Goal: Task Accomplishment & Management: Manage account settings

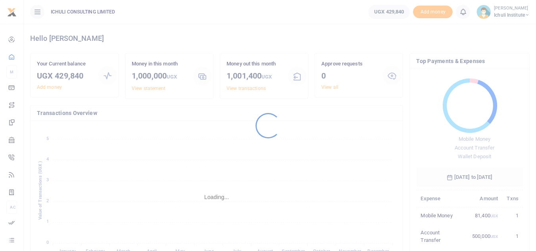
scroll to position [6, 6]
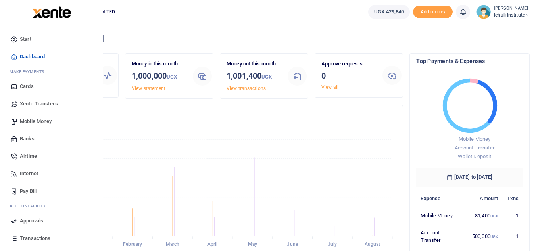
click at [42, 120] on span "Mobile Money" at bounding box center [36, 121] width 32 height 8
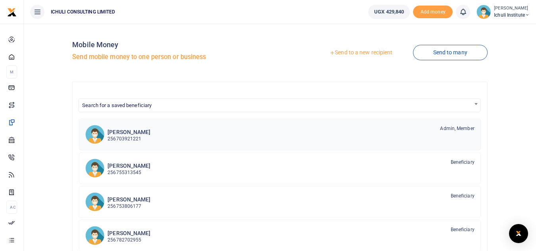
click at [211, 136] on div "Ruth Kuteesa 256703921221 Admin, Member" at bounding box center [291, 134] width 367 height 18
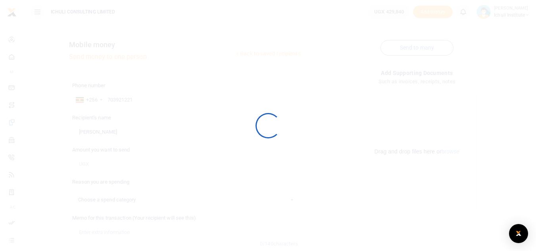
select select
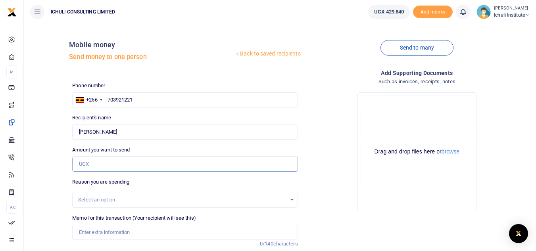
click at [194, 166] on input "Amount you want to send" at bounding box center [184, 164] width 225 height 15
type input "60,000"
click at [175, 205] on div "Select an option" at bounding box center [184, 200] width 225 height 16
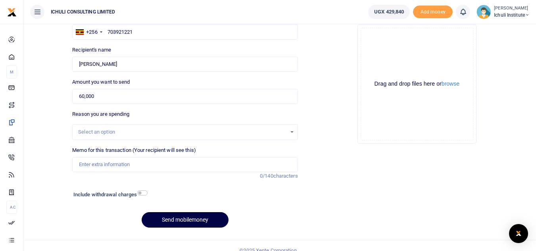
scroll to position [74, 0]
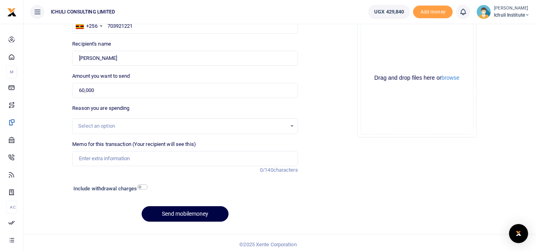
click at [292, 126] on div "Select an option" at bounding box center [185, 126] width 225 height 9
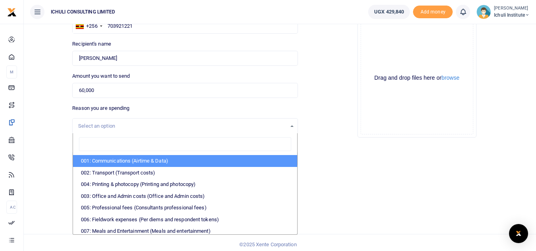
click at [173, 163] on li "001: Communications (Airtime & Data)" at bounding box center [185, 161] width 224 height 12
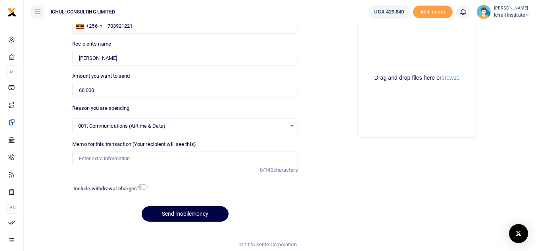
click at [292, 129] on div "001: Communications (Airtime & Data) Select an option" at bounding box center [185, 126] width 225 height 9
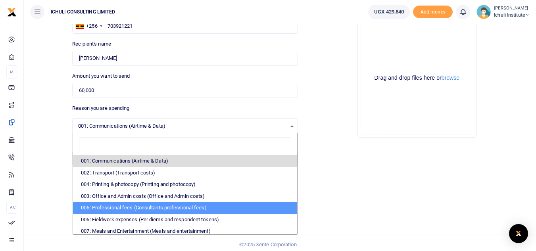
click at [156, 205] on li "005: Professional fees (Consultants professional fees)" at bounding box center [185, 208] width 224 height 12
select select "65"
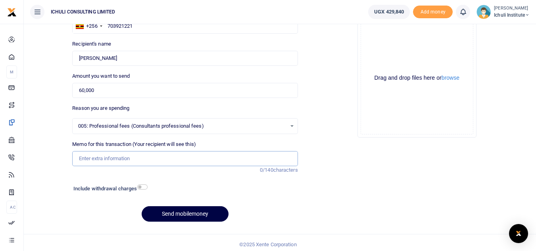
click at [112, 156] on input "Memo for this transaction (Your recipient will see this)" at bounding box center [184, 158] width 225 height 15
type input "Kuteesa Ruth Aug 25"
click at [192, 212] on button "Send mobilemoney" at bounding box center [185, 213] width 87 height 15
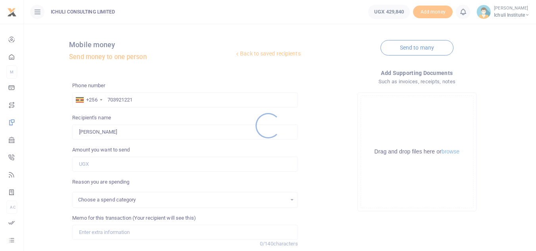
scroll to position [74, 0]
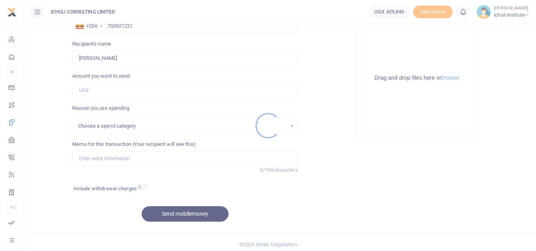
select select
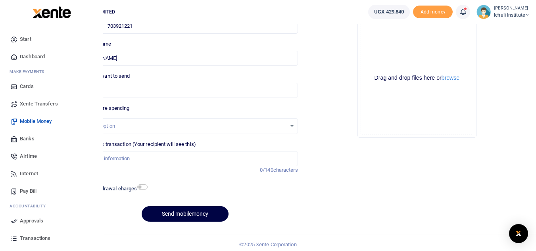
click at [32, 221] on span "Approvals" at bounding box center [31, 221] width 23 height 8
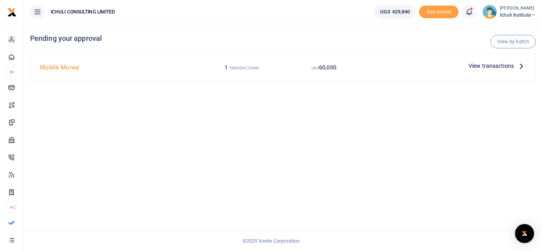
click at [521, 66] on icon at bounding box center [521, 66] width 9 height 9
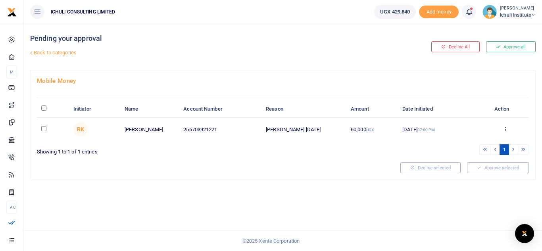
click at [43, 109] on input "\a \a : activate to sort column descending" at bounding box center [43, 108] width 5 height 5
checkbox input "true"
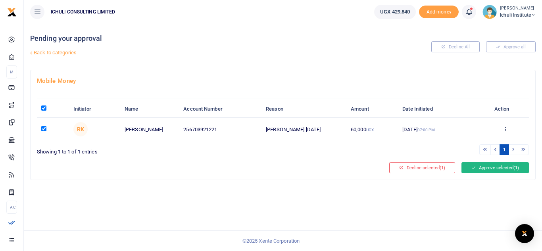
click at [483, 169] on button "Approve selected (1)" at bounding box center [495, 167] width 67 height 11
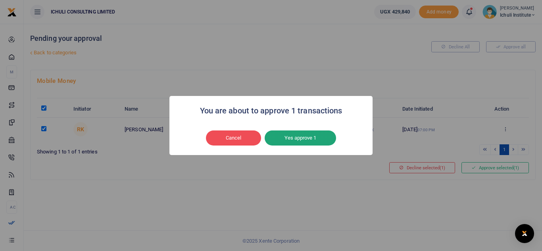
click at [294, 138] on button "Yes approve 1" at bounding box center [300, 138] width 71 height 15
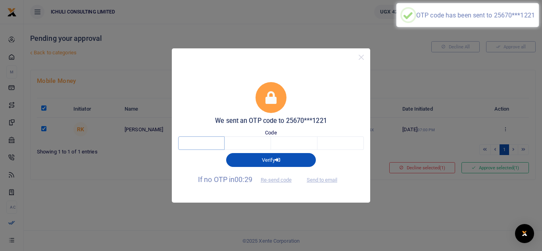
click at [208, 142] on input "text" at bounding box center [201, 143] width 46 height 13
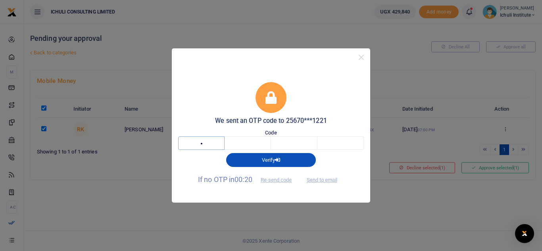
type input "5"
type input "9"
type input "8"
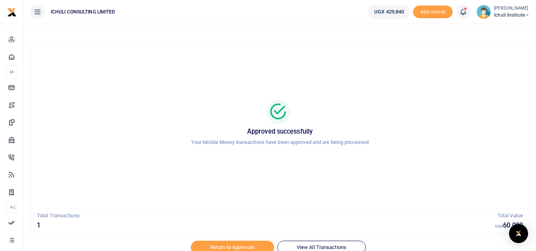
click at [220, 248] on div at bounding box center [268, 247] width 139 height 10
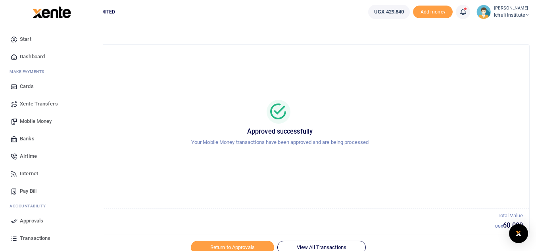
click at [29, 221] on span "Approvals" at bounding box center [31, 221] width 23 height 8
